Goal: Task Accomplishment & Management: Manage account settings

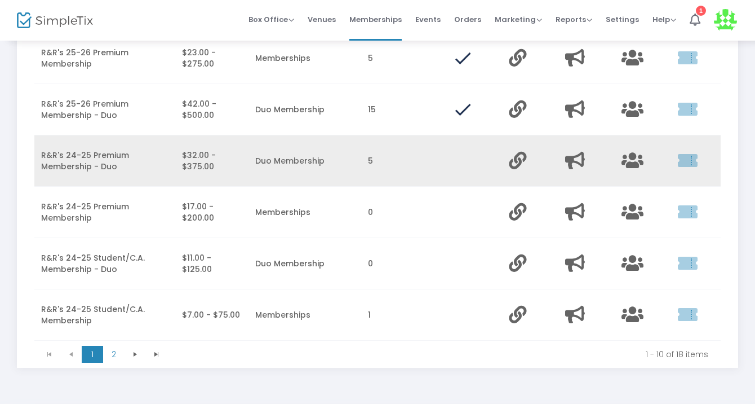
scroll to position [376, 0]
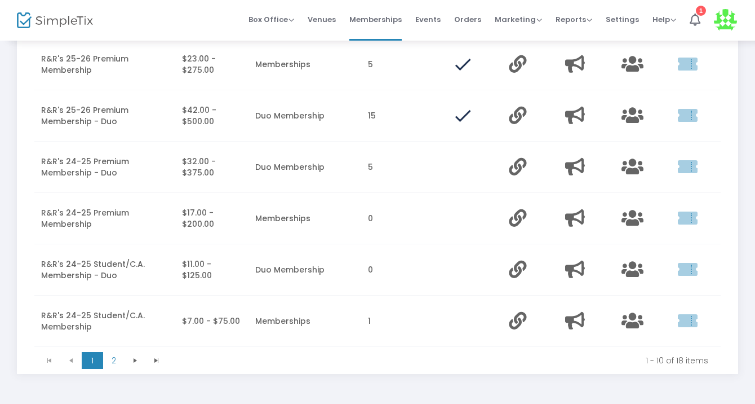
click at [118, 355] on kendo-pager "1 2 1 2 1 - 10 of 18 items" at bounding box center [377, 360] width 687 height 26
click at [116, 363] on span "2" at bounding box center [113, 360] width 21 height 17
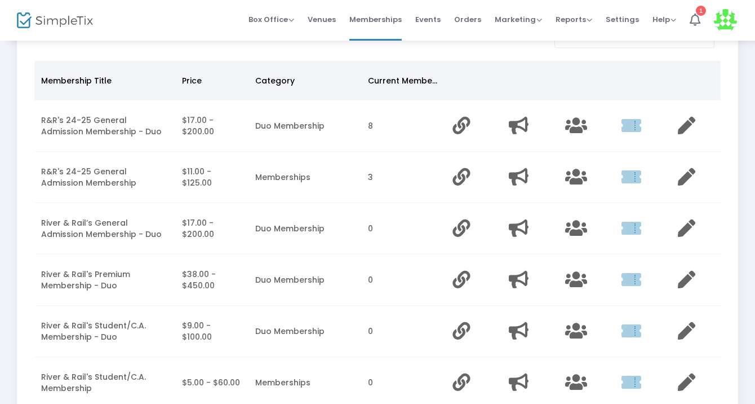
scroll to position [88, 0]
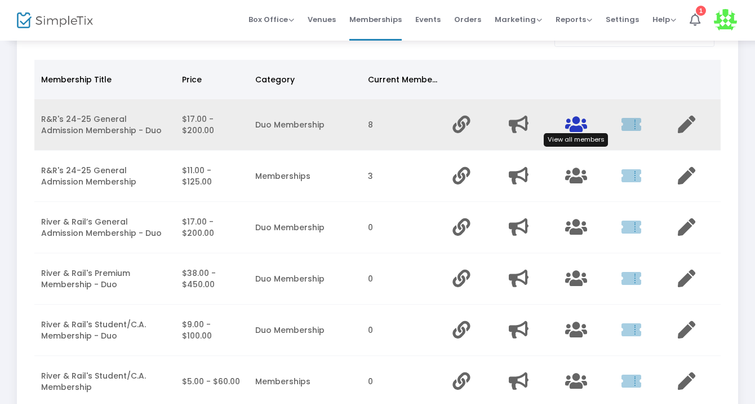
click at [572, 120] on icon "Data table" at bounding box center [576, 124] width 22 height 17
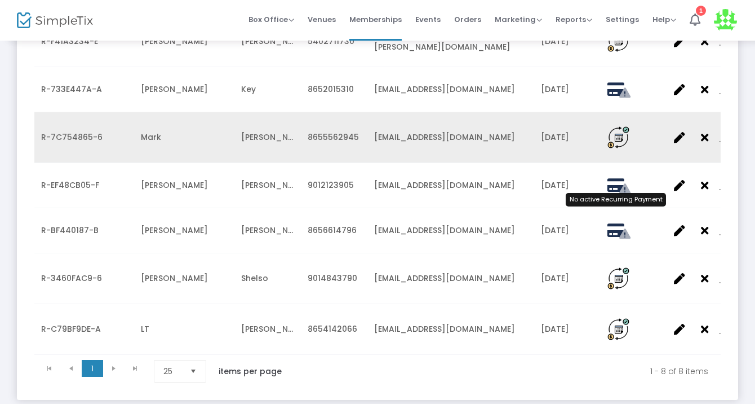
scroll to position [298, 0]
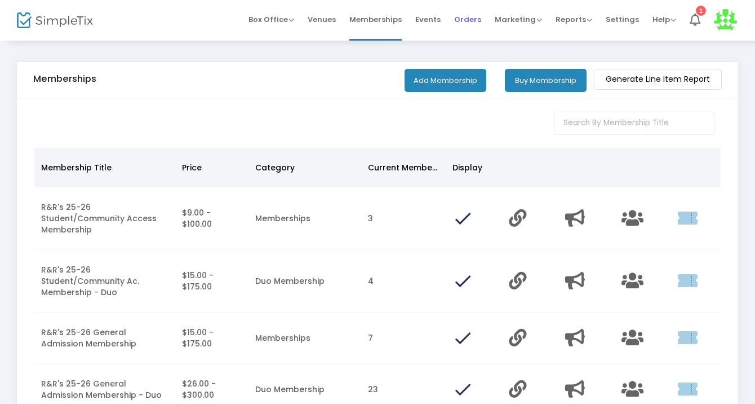
click at [479, 15] on span "Orders" at bounding box center [467, 19] width 27 height 29
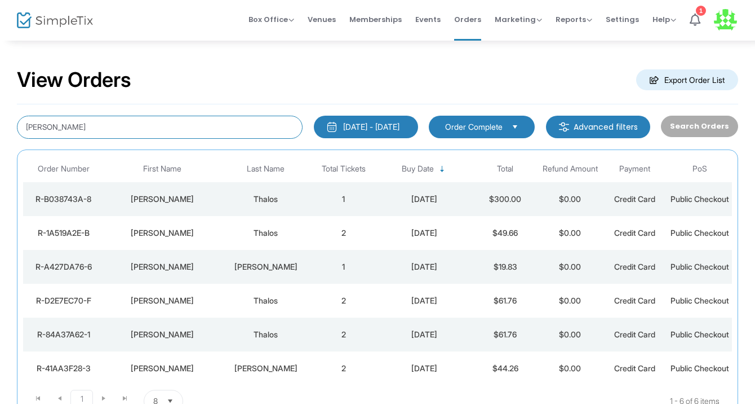
click at [202, 133] on input "[PERSON_NAME]" at bounding box center [160, 127] width 286 height 23
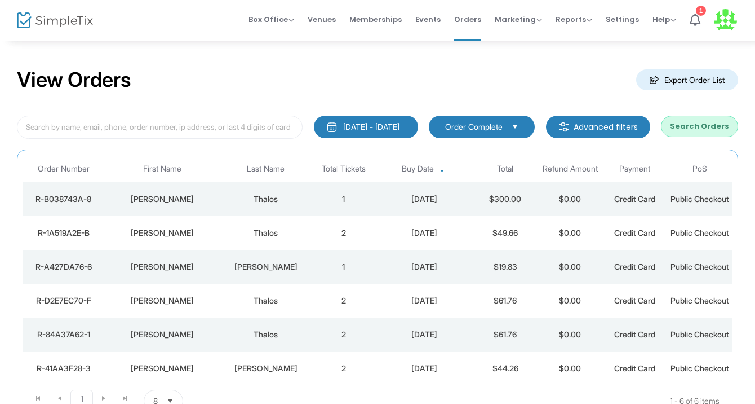
click at [423, 52] on div "View Orders Export Order List [DATE] - [DATE] Last 30 Days [DATE] [DATE] This w…" at bounding box center [377, 250] width 755 height 423
click at [698, 127] on button "Search Orders" at bounding box center [699, 126] width 77 height 21
